Goal: Task Accomplishment & Management: Manage account settings

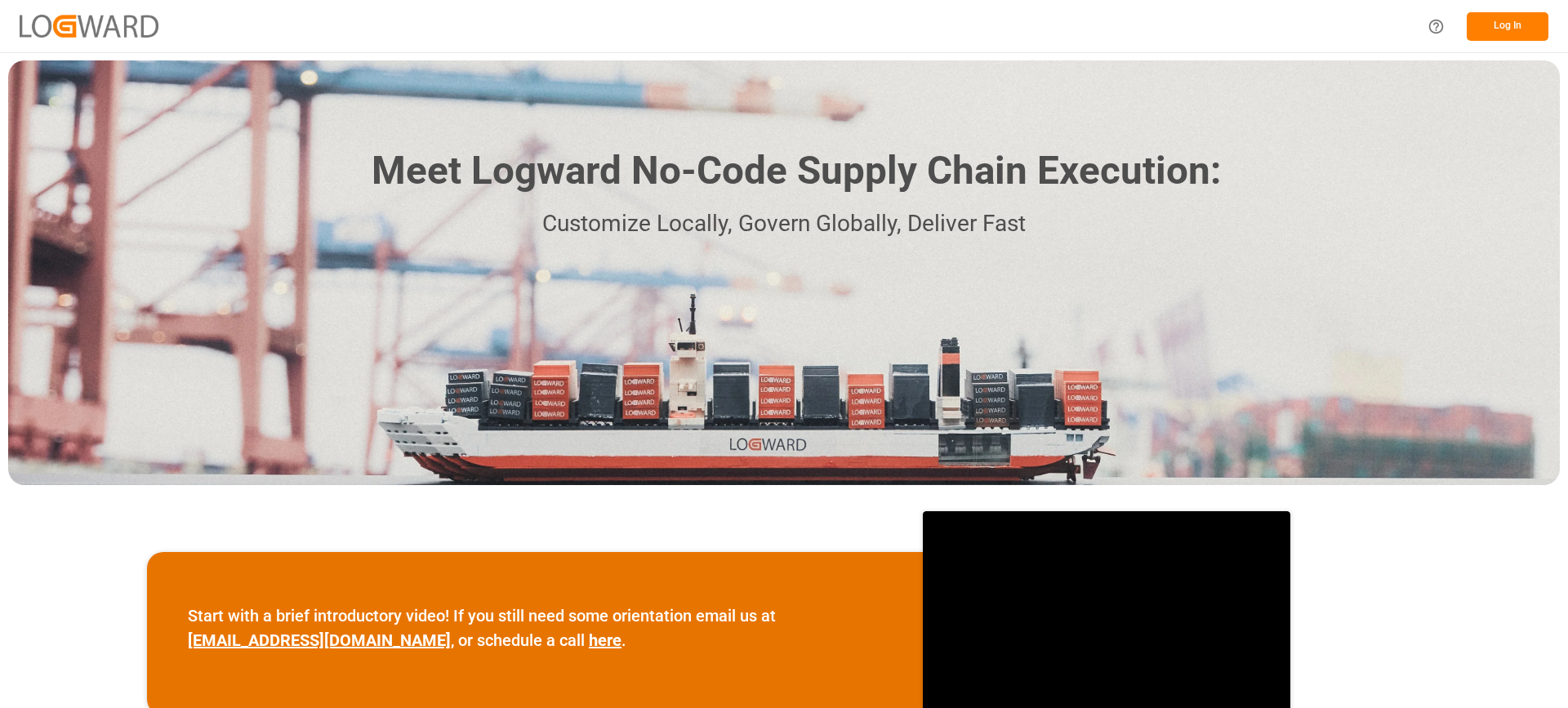
click at [1522, 25] on button "Log In" at bounding box center [1507, 27] width 82 height 29
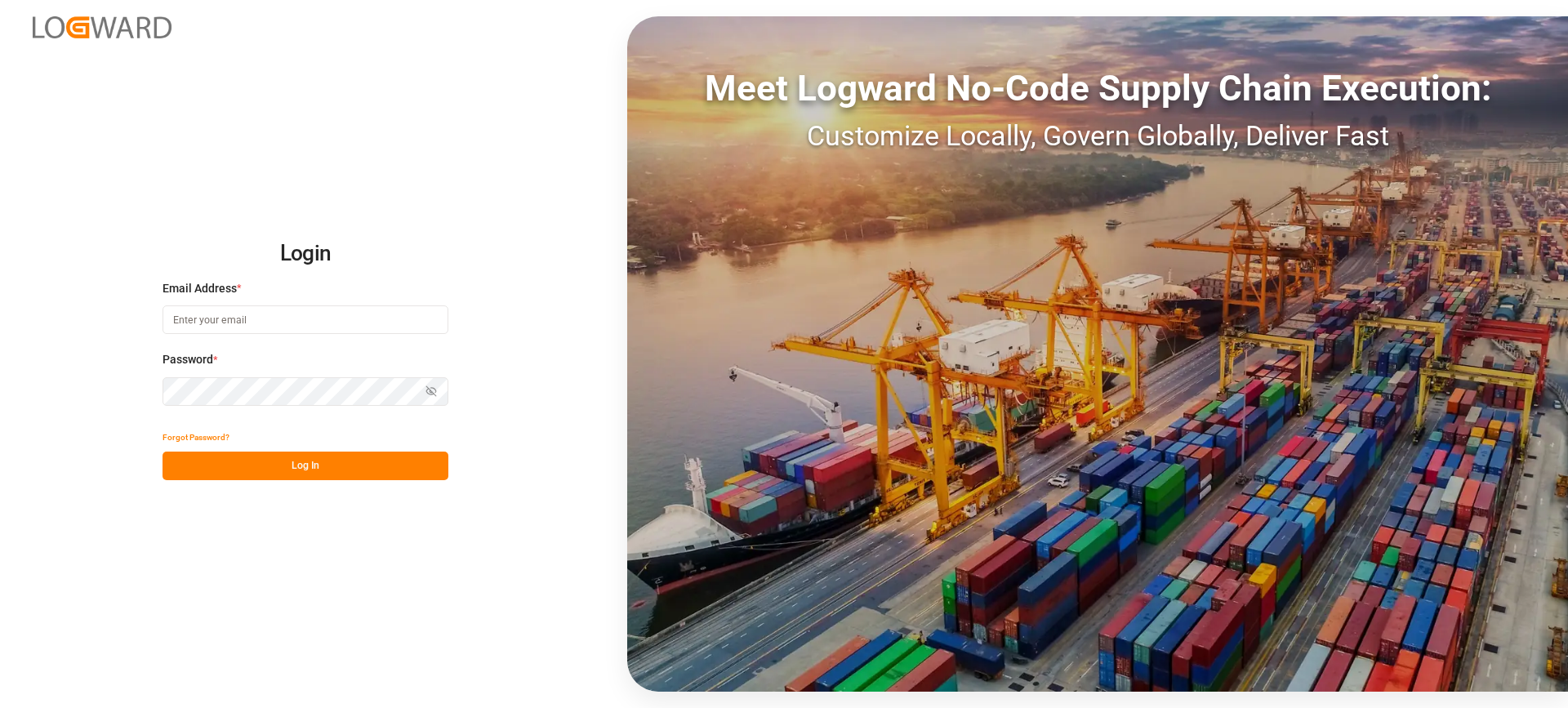
type input "[EMAIL_ADDRESS][PERSON_NAME][DOMAIN_NAME]"
click at [351, 474] on button "Log In" at bounding box center [305, 466] width 286 height 29
